Goal: Information Seeking & Learning: Learn about a topic

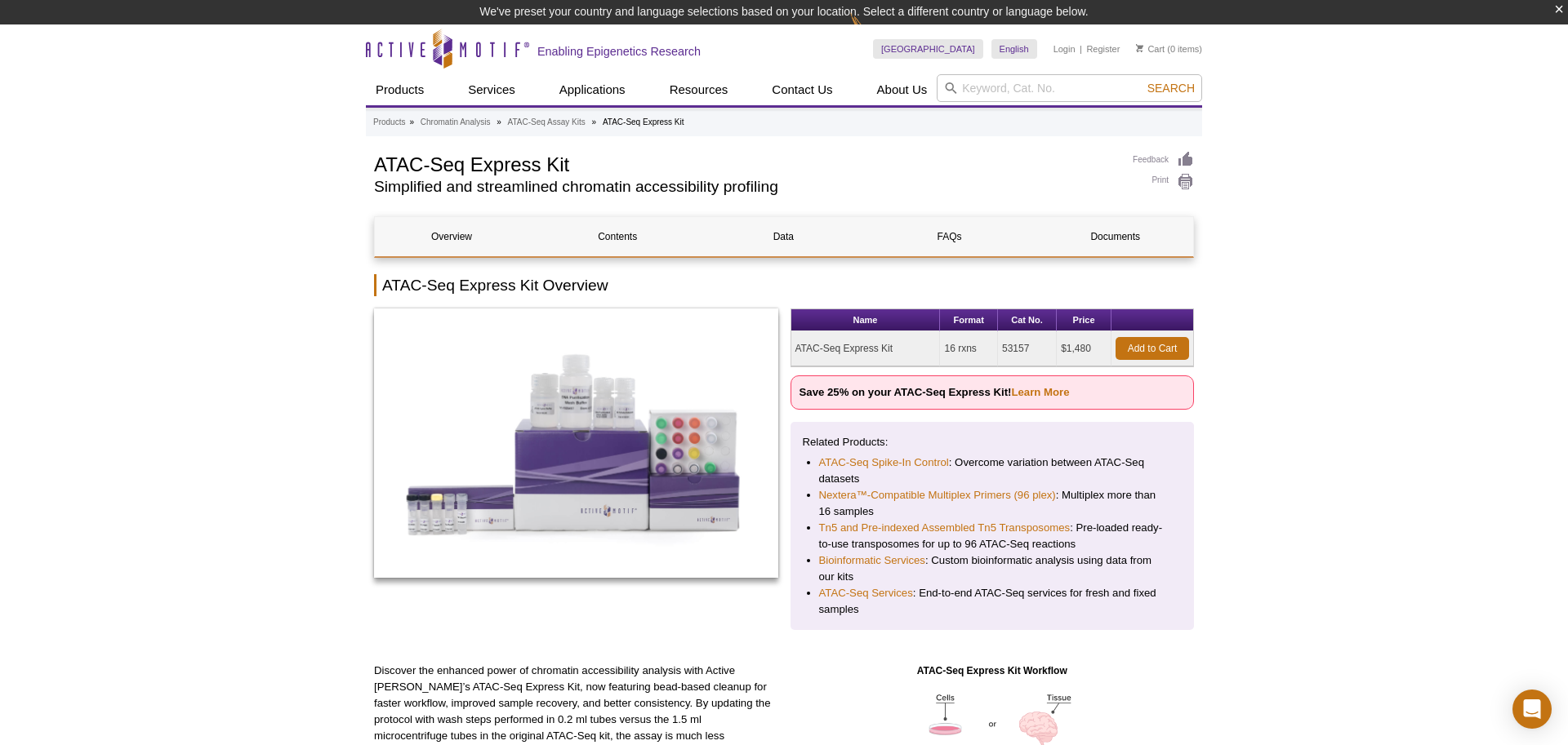
click at [951, 395] on strong "Save 25% on your ATAC-Seq Express Kit! Learn More" at bounding box center [934, 392] width 270 height 12
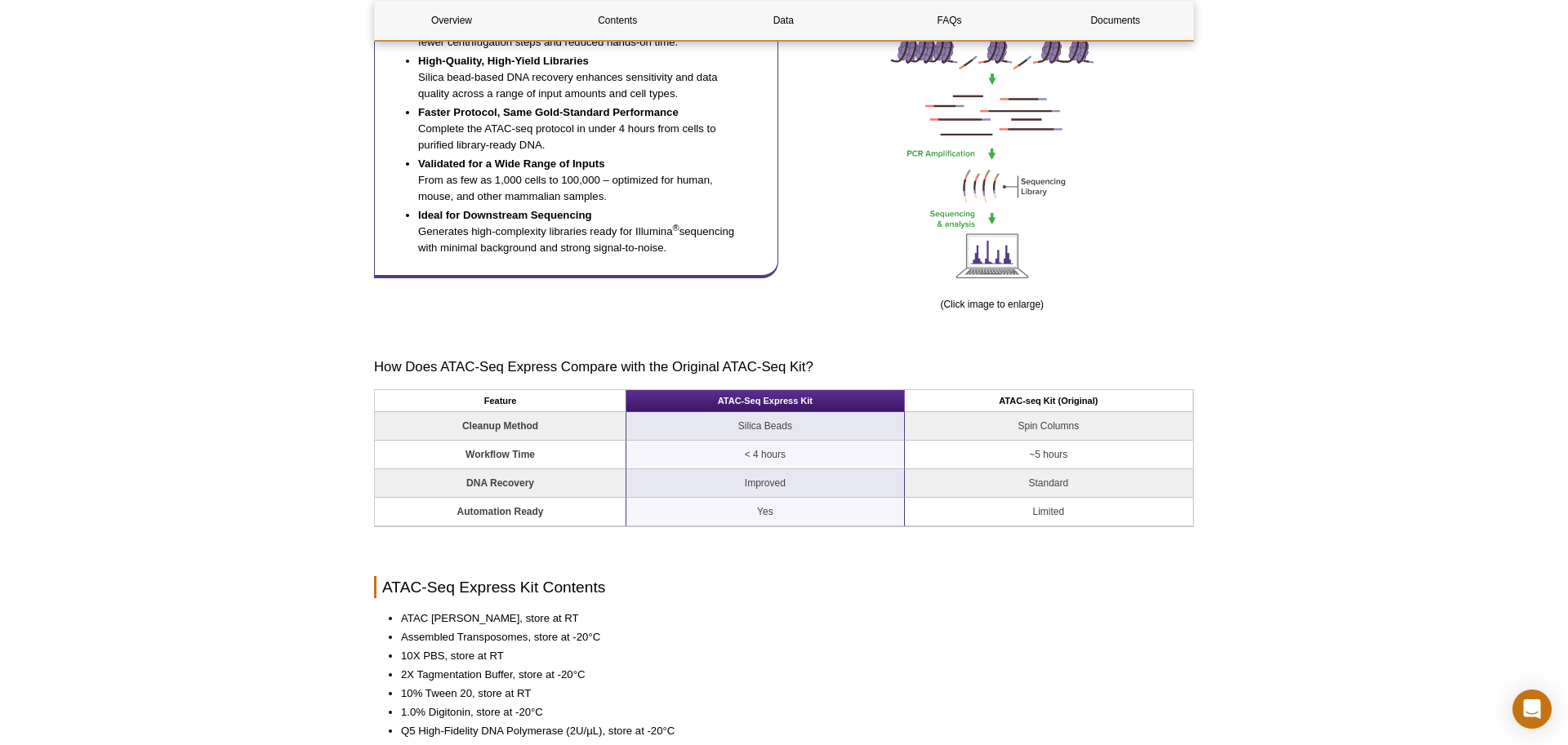
scroll to position [976, 0]
click at [1071, 410] on td "Spin Columns" at bounding box center [1048, 425] width 288 height 29
click at [1056, 446] on td "~5 hours" at bounding box center [1048, 453] width 288 height 29
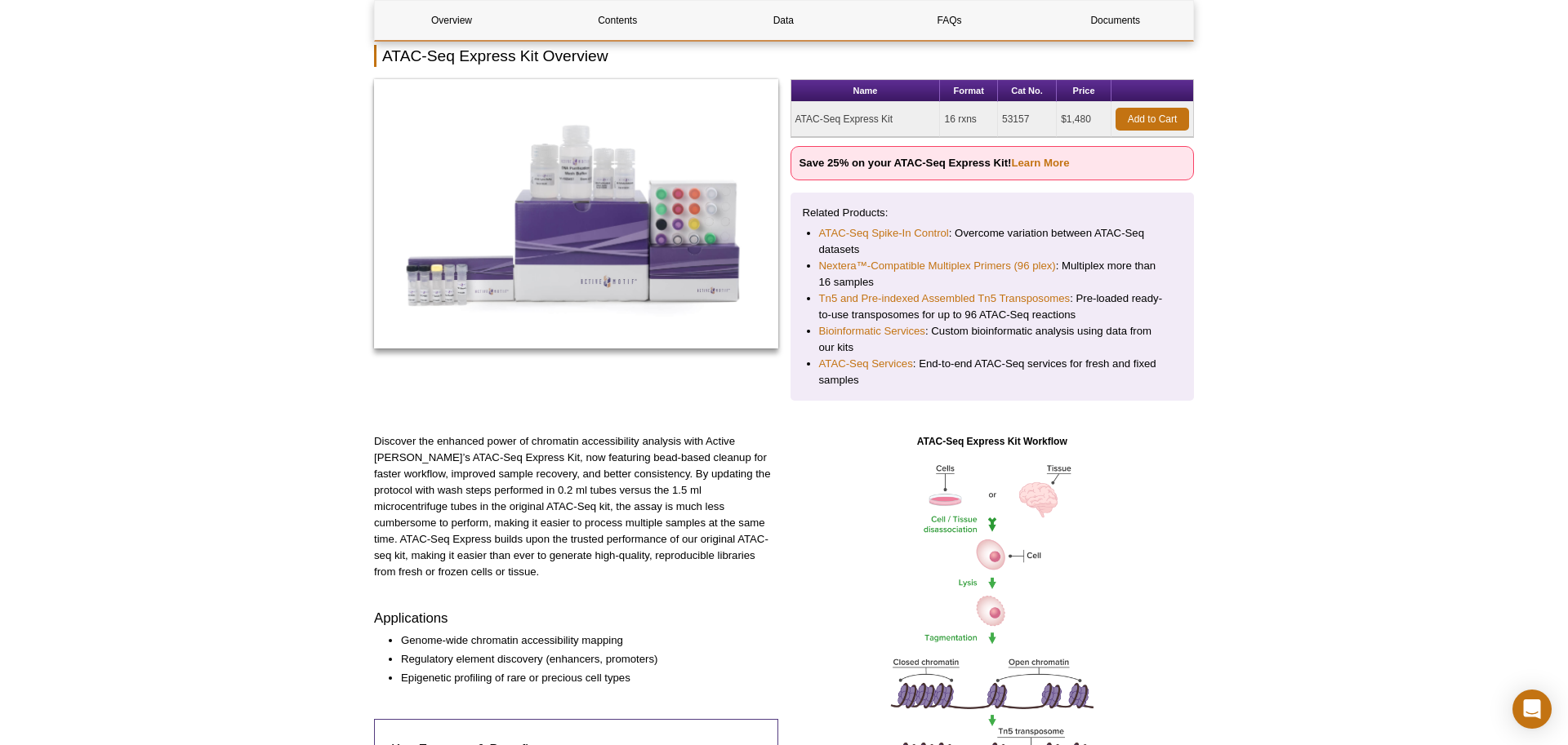
scroll to position [0, 0]
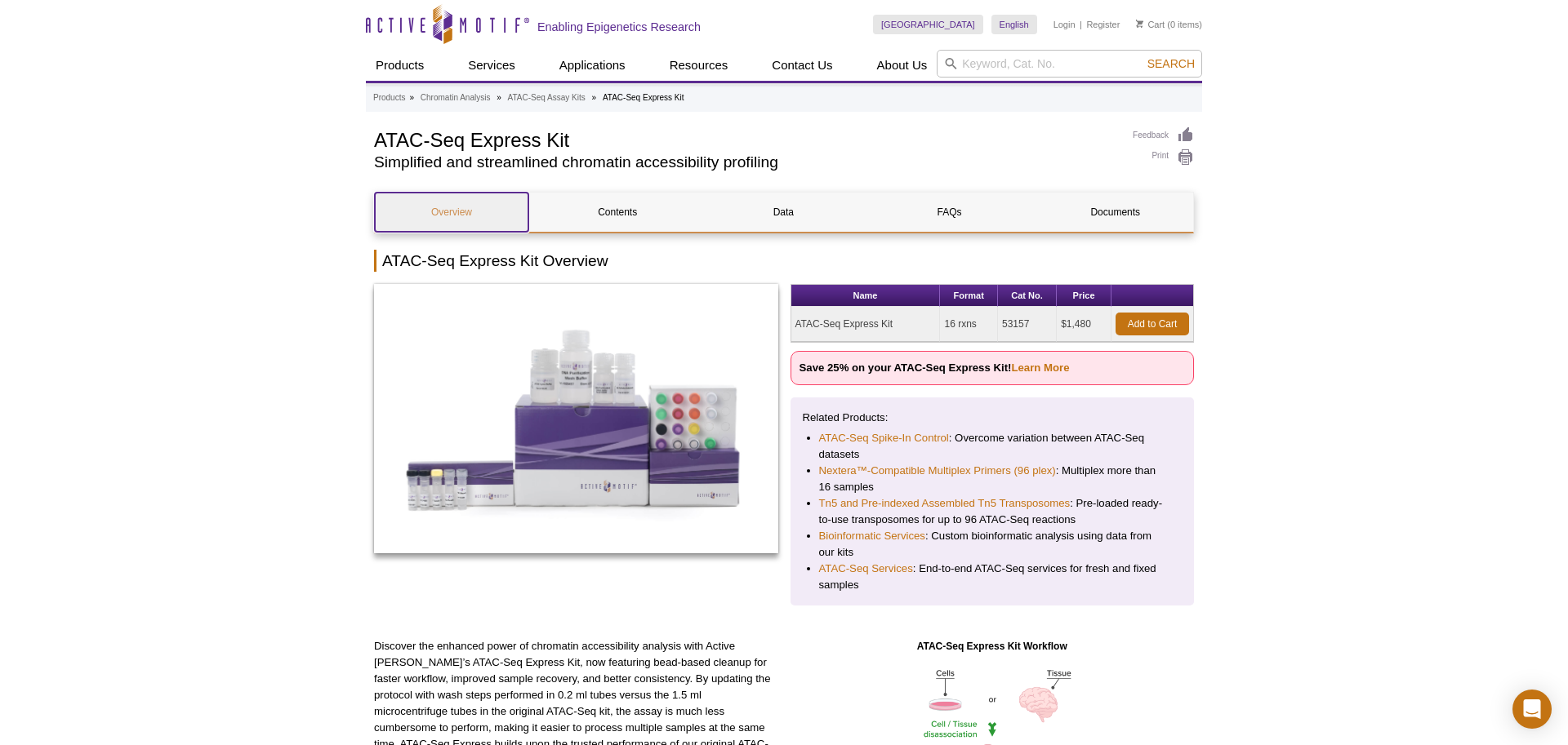
click at [465, 214] on link "Overview" at bounding box center [452, 211] width 154 height 39
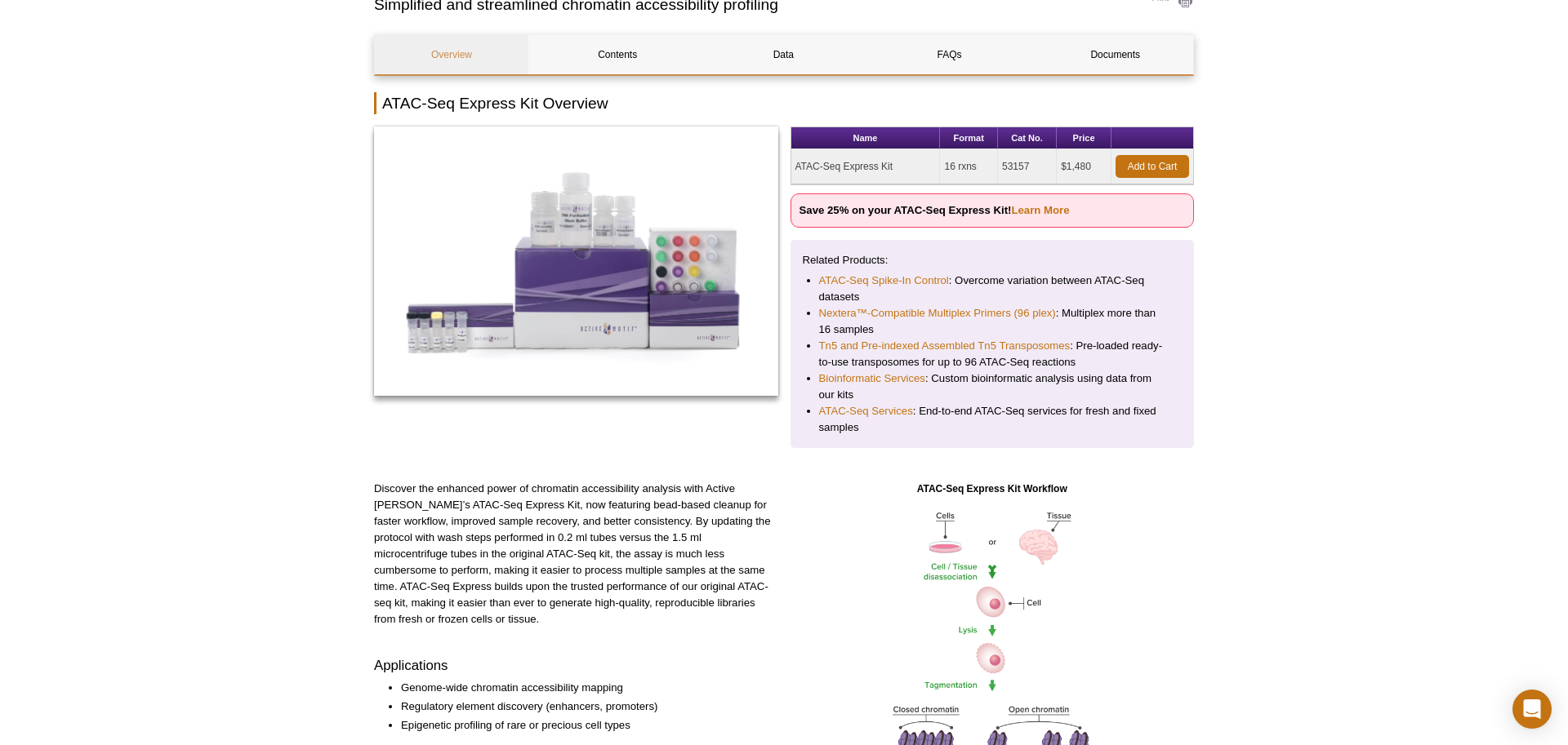
scroll to position [157, 0]
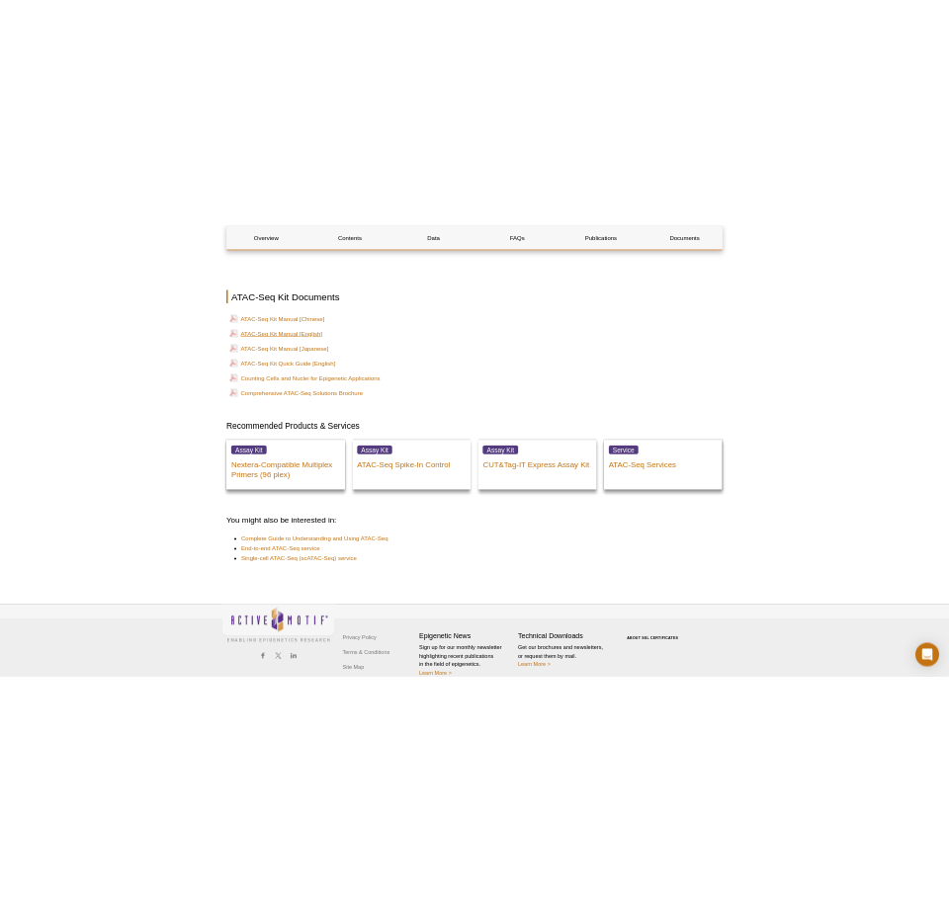
scroll to position [5050, 0]
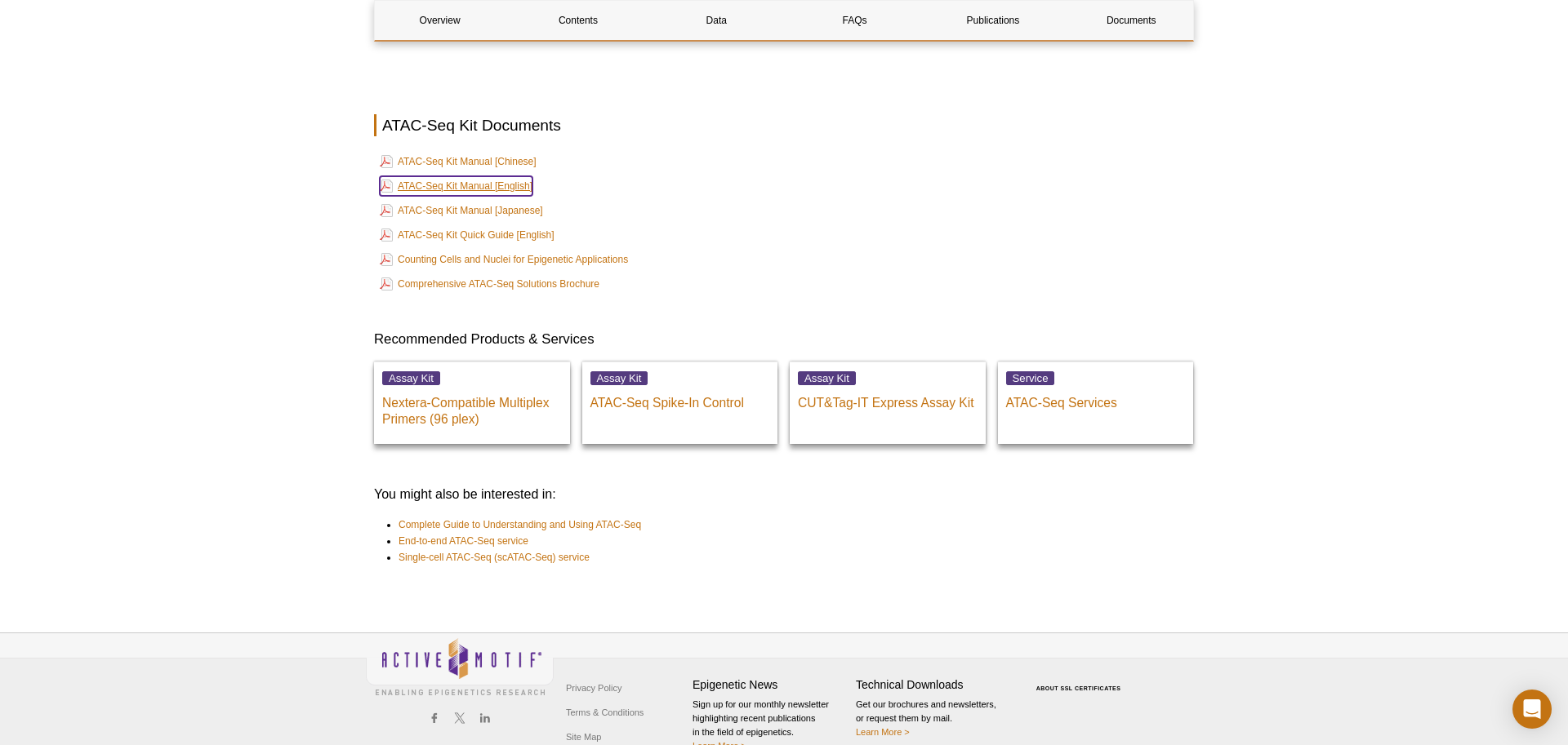
click at [492, 187] on link "ATAC-Seq Kit Manual [English]" at bounding box center [456, 186] width 153 height 20
